Goal: Obtain resource: Download file/media

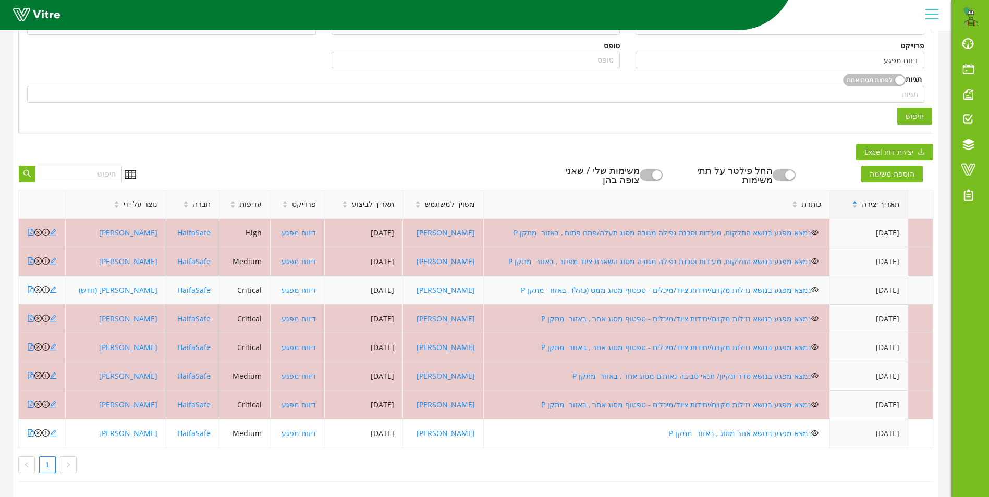
scroll to position [221, 0]
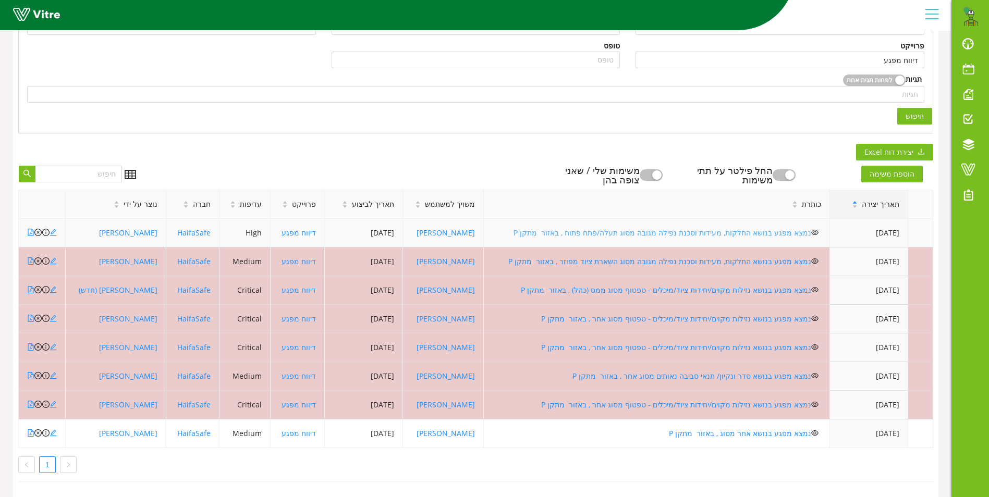
click at [608, 228] on link "נמצא מפגע בנושא החלקות, מעידות וסכנת נפילה מגובה מסוג תעלה/פתח פתוח , באזור מתק…" at bounding box center [663, 233] width 298 height 10
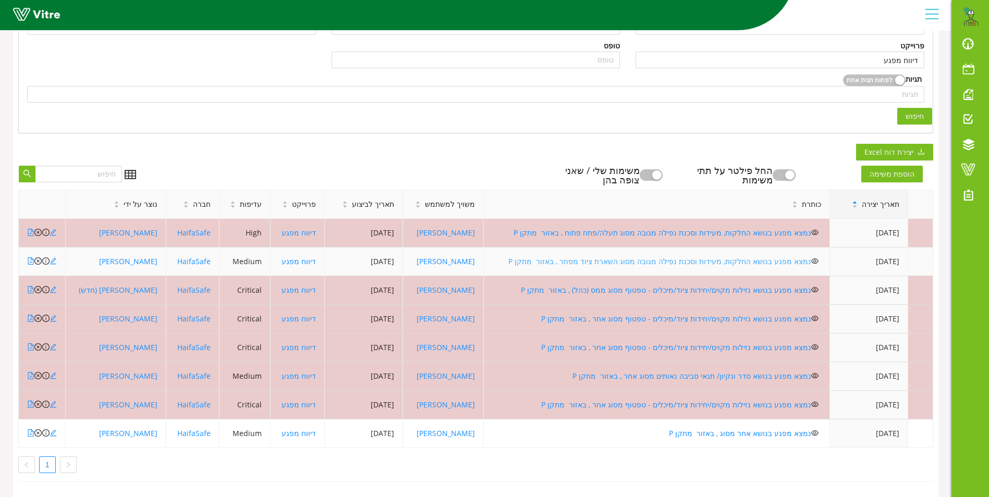
click at [614, 257] on link "נמצא מפגע בנושא החלקות, מעידות וסכנת נפילה מגובה מסוג השארת ציוד מפוזר , באזור …" at bounding box center [659, 262] width 303 height 10
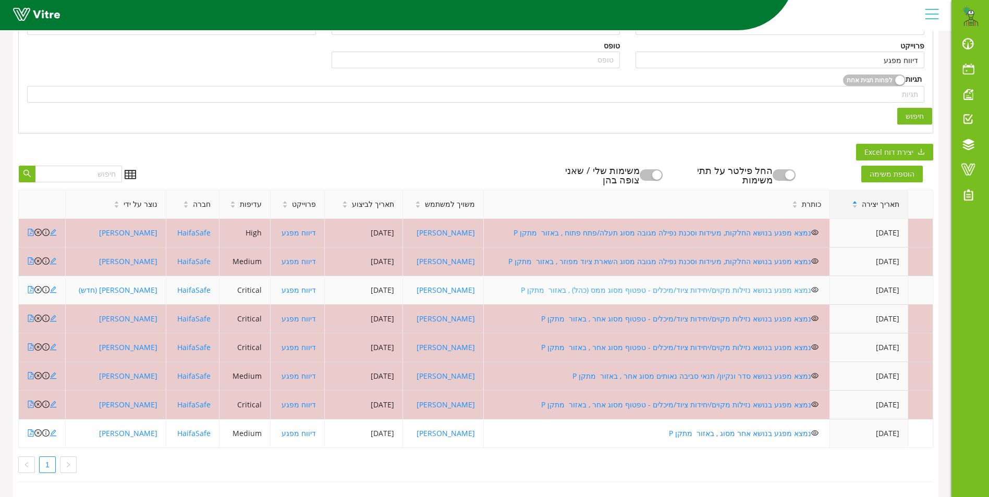
click at [745, 285] on link "נמצא מפגע בנושא נזילות מקוים/יחידות ציוד/מיכלים - טפטוף מסוג ממס (כהל) , באזור …" at bounding box center [666, 290] width 290 height 10
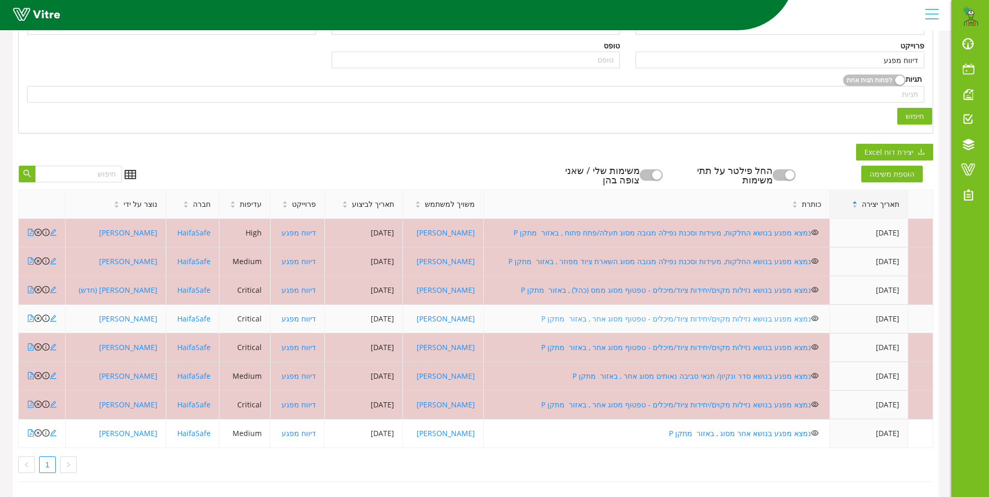
click at [623, 314] on link "נמצא מפגע בנושא נזילות מקוים/יחידות ציוד/מיכלים - טפטוף מסוג אחר , באזור מתקן P" at bounding box center [676, 319] width 270 height 10
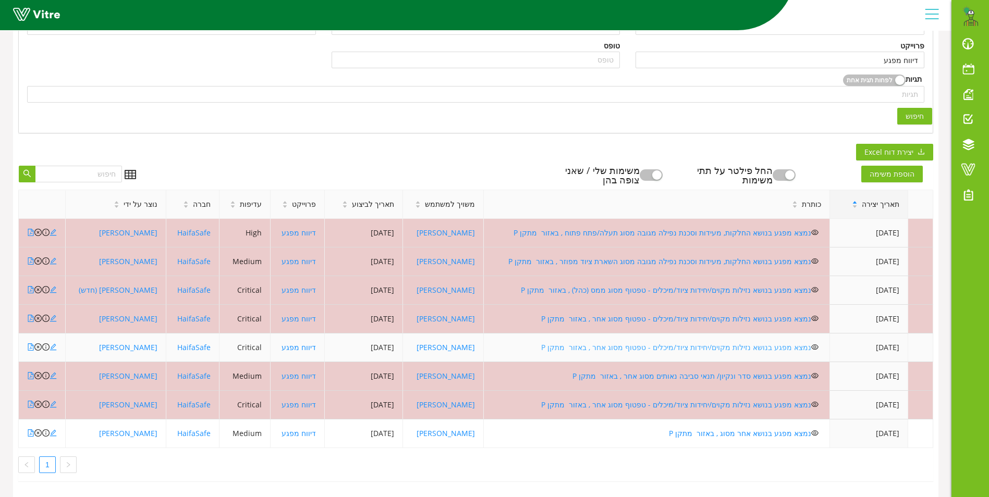
click at [623, 343] on link "נמצא מפגע בנושא נזילות מקוים/יחידות ציוד/מיכלים - טפטוף מסוג אחר , באזור מתקן P" at bounding box center [676, 348] width 270 height 10
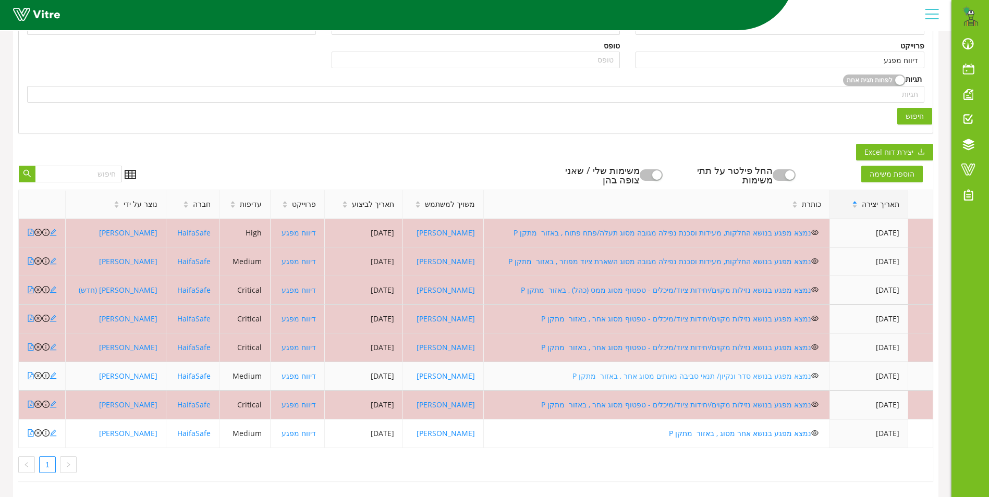
click at [758, 371] on link "נמצא מפגע בנושא סדר ונקיון/ תנאי סביבה נאותים מסוג אחר , באזור מתקן P" at bounding box center [691, 376] width 239 height 10
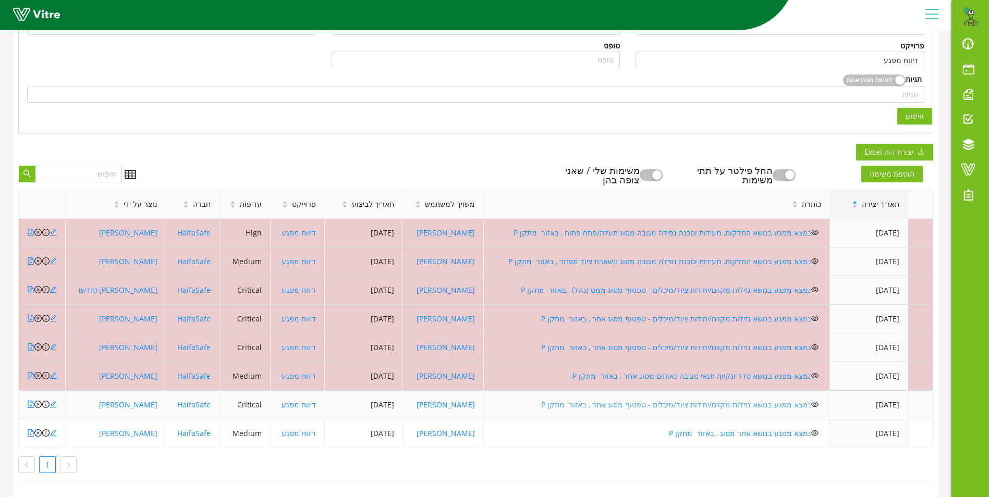
click at [714, 400] on link "נמצא מפגע בנושא נזילות מקוים/יחידות ציוד/מיכלים - טפטוף מסוג אחר , באזור מתקן P" at bounding box center [676, 405] width 270 height 10
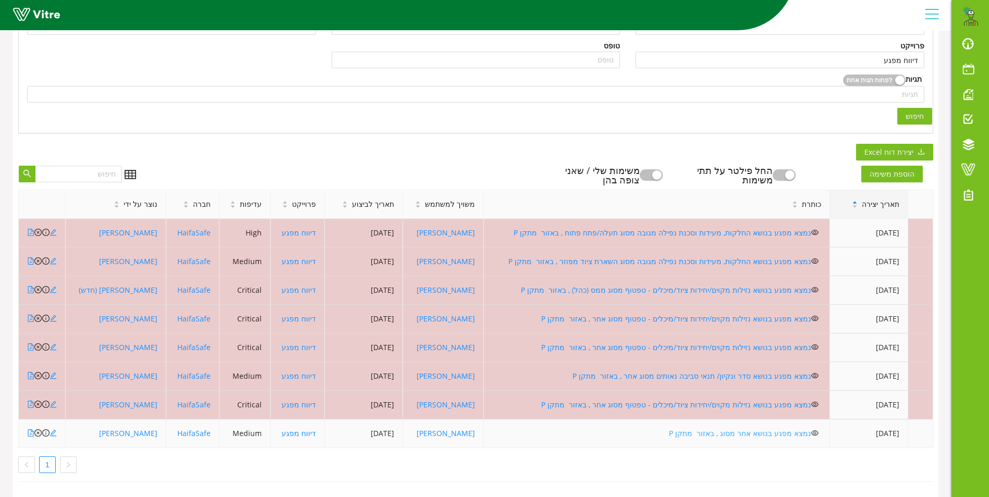
click at [709, 429] on link "נמצא מפגע בנושא אחר מסוג , באזור מתקן P" at bounding box center [740, 434] width 142 height 10
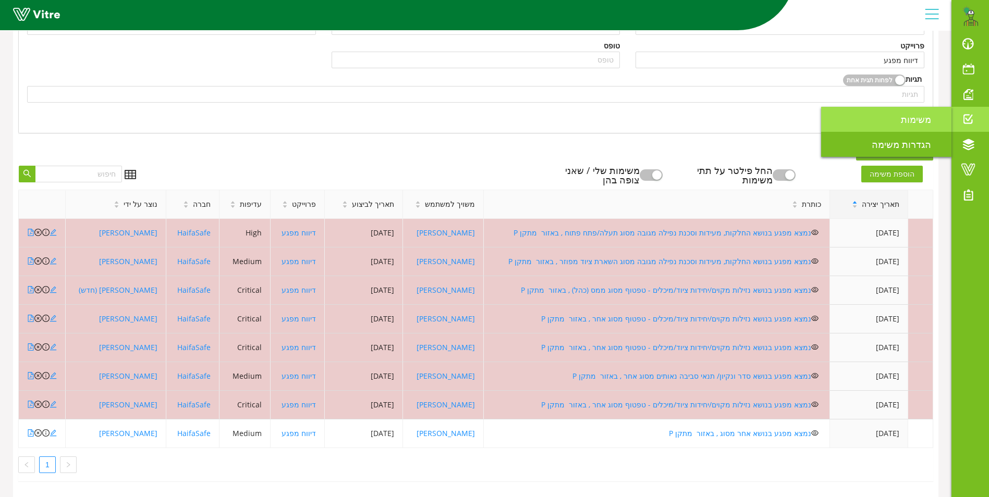
click at [909, 116] on span "משימות" at bounding box center [922, 119] width 43 height 13
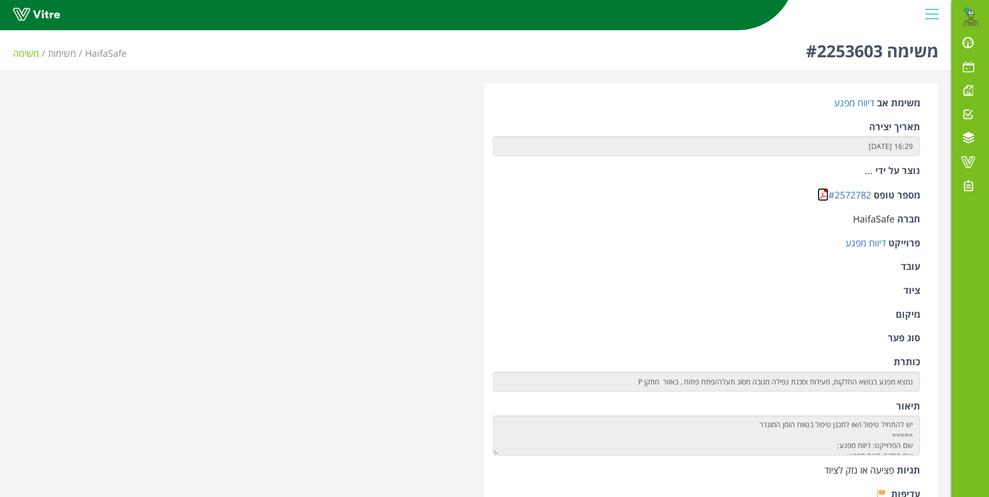
click at [823, 193] on link at bounding box center [823, 194] width 11 height 13
click at [822, 199] on link at bounding box center [823, 194] width 11 height 13
click at [825, 194] on link at bounding box center [823, 194] width 11 height 13
click at [825, 191] on link at bounding box center [823, 194] width 11 height 13
click at [822, 192] on link at bounding box center [823, 194] width 11 height 13
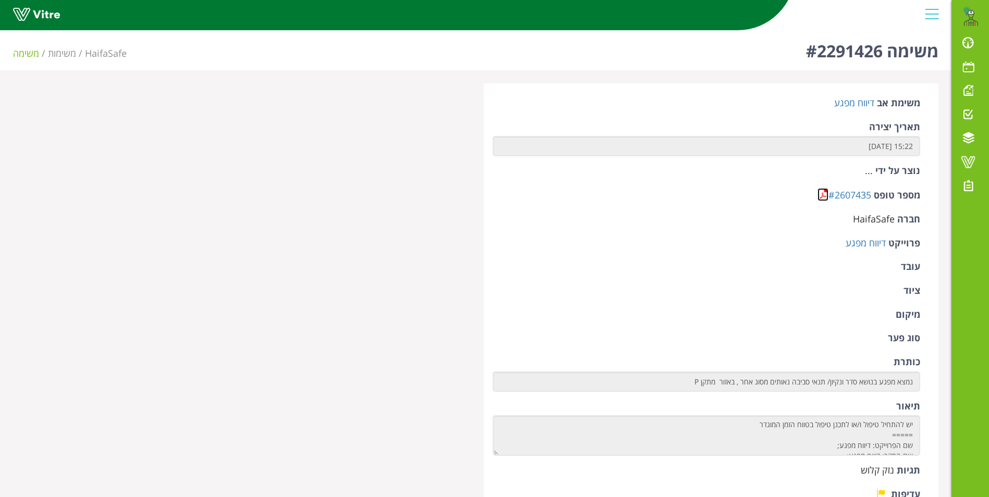
click at [824, 194] on link at bounding box center [823, 194] width 11 height 13
click at [822, 193] on link at bounding box center [823, 194] width 11 height 13
click at [820, 194] on link at bounding box center [823, 194] width 11 height 13
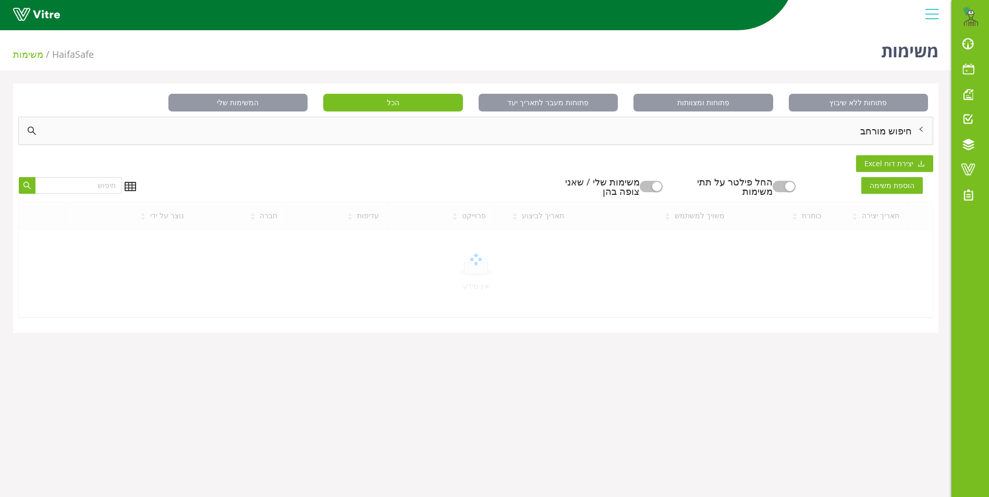
click at [881, 129] on div "חיפוש מורחב" at bounding box center [476, 130] width 914 height 27
